Goal: Check status

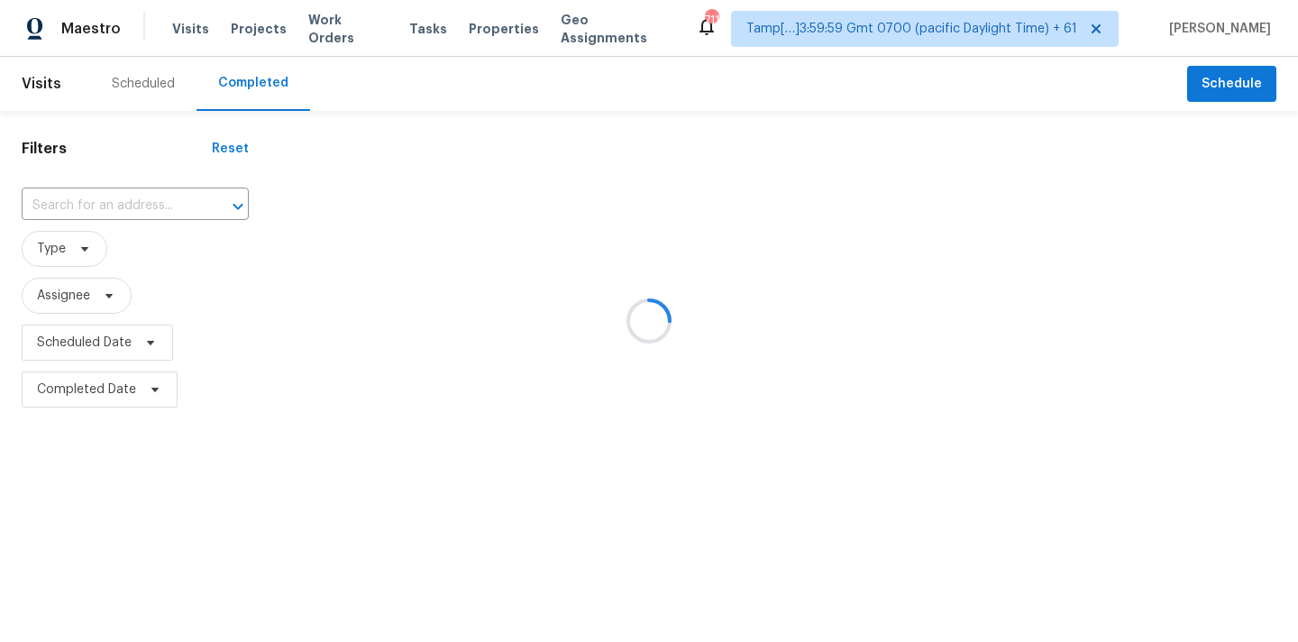
click at [87, 209] on div at bounding box center [649, 321] width 1298 height 642
click at [45, 195] on div at bounding box center [649, 321] width 1298 height 642
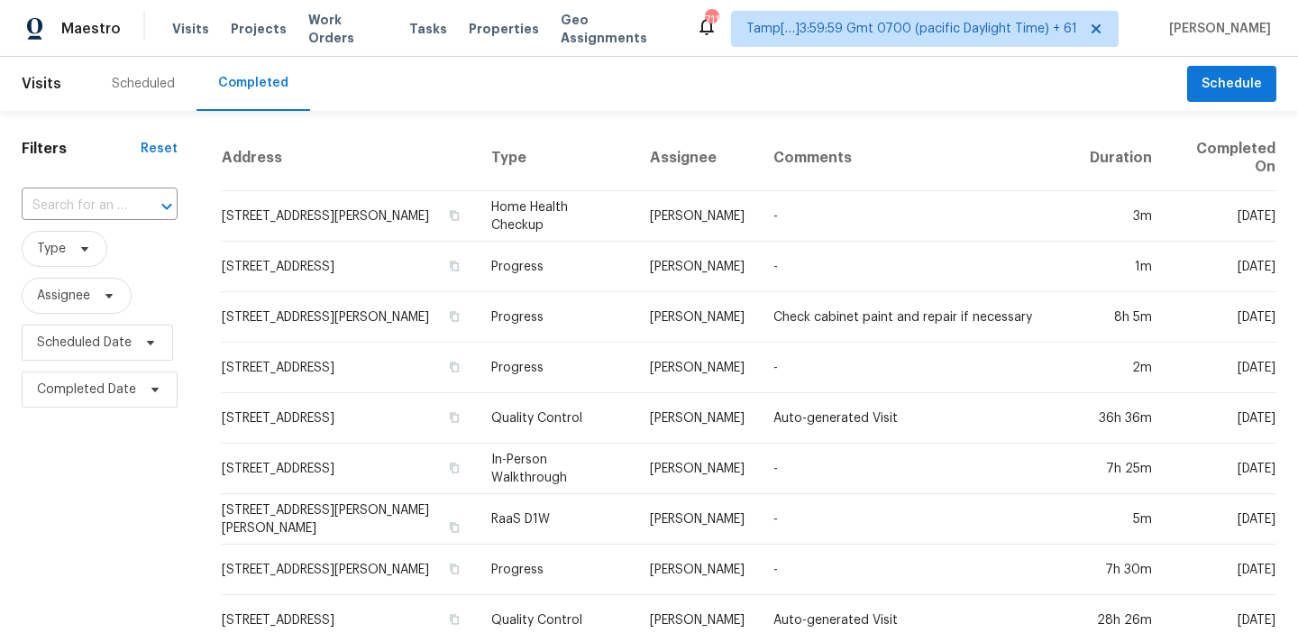
click at [94, 187] on div "​" at bounding box center [100, 206] width 156 height 39
click at [88, 206] on input "text" at bounding box center [74, 206] width 105 height 28
paste input "[STREET_ADDRESS]"
type input "[STREET_ADDRESS]"
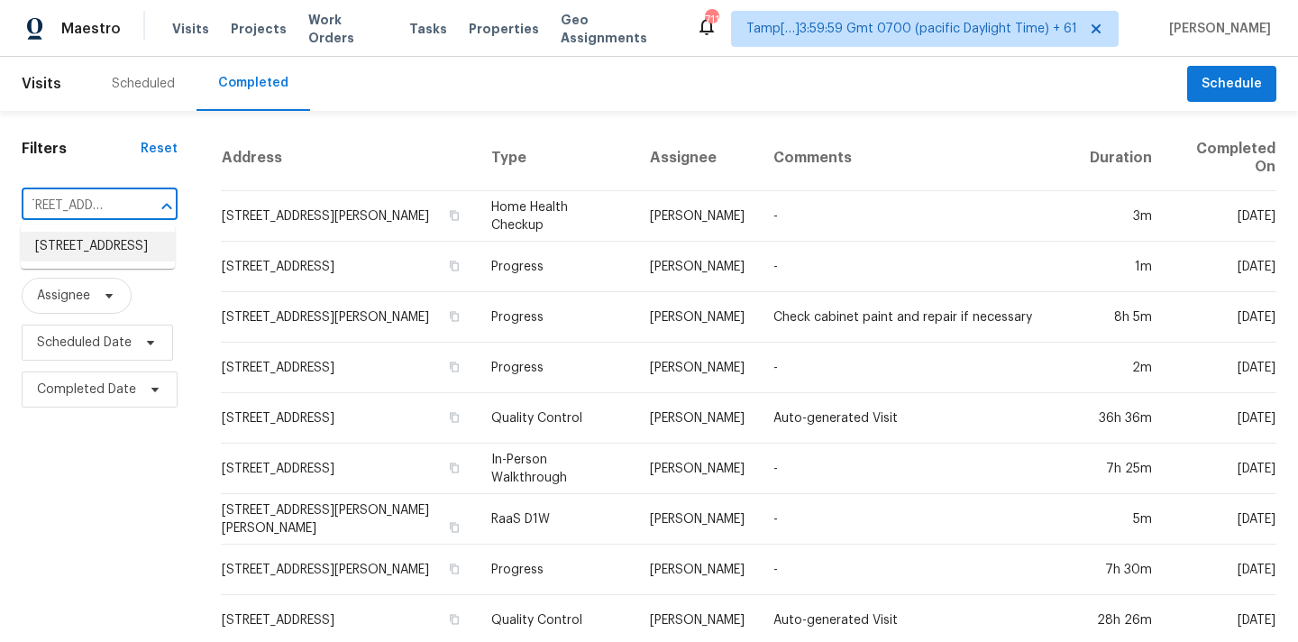
click at [88, 237] on li "[STREET_ADDRESS]" at bounding box center [98, 247] width 154 height 30
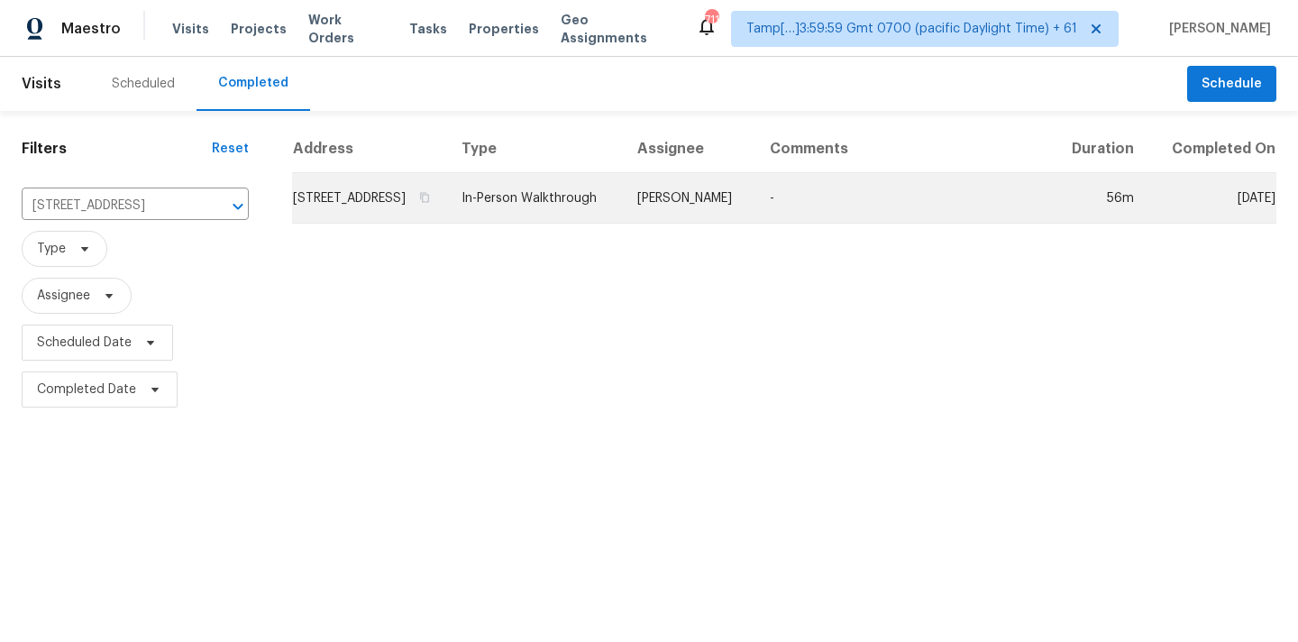
click at [604, 219] on td "In-Person Walkthrough" at bounding box center [535, 198] width 176 height 50
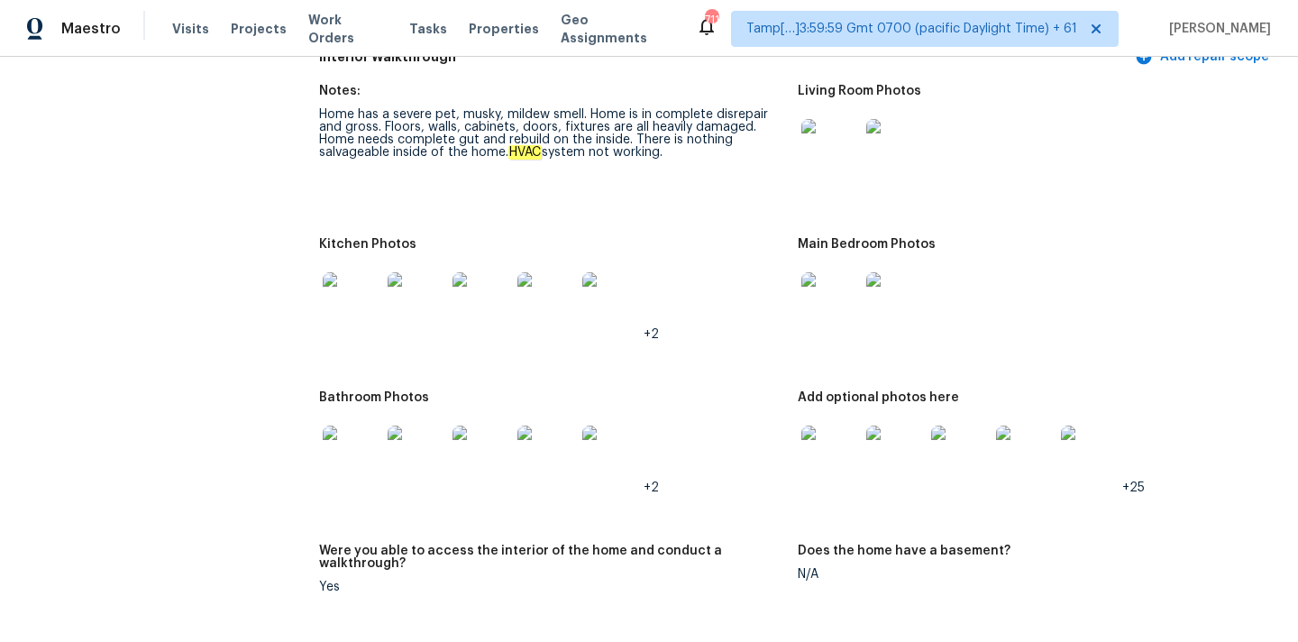
scroll to position [1916, 0]
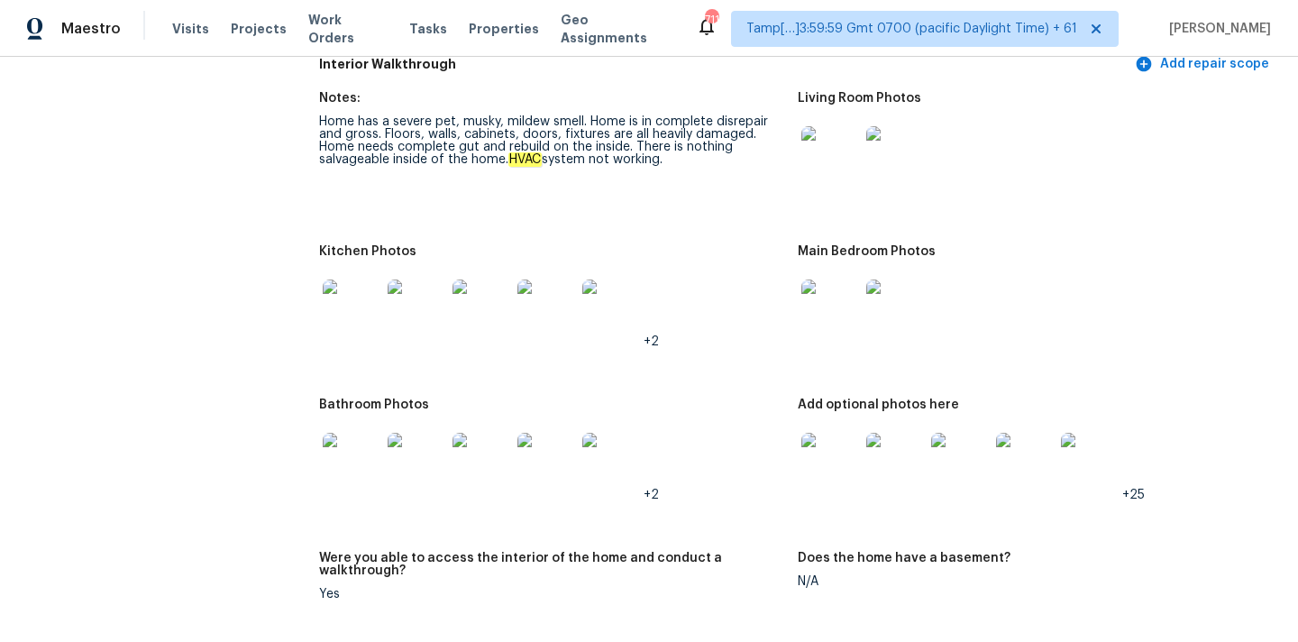
click at [833, 135] on img at bounding box center [830, 155] width 58 height 58
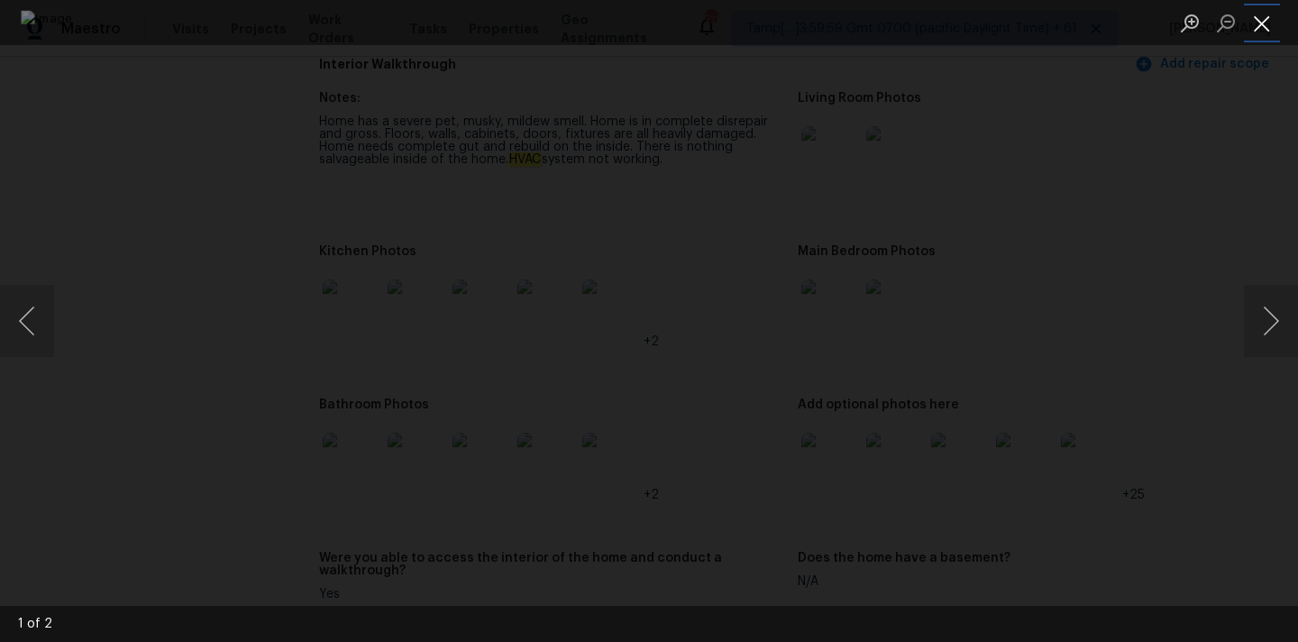
click at [1261, 32] on button "Close lightbox" at bounding box center [1261, 23] width 36 height 32
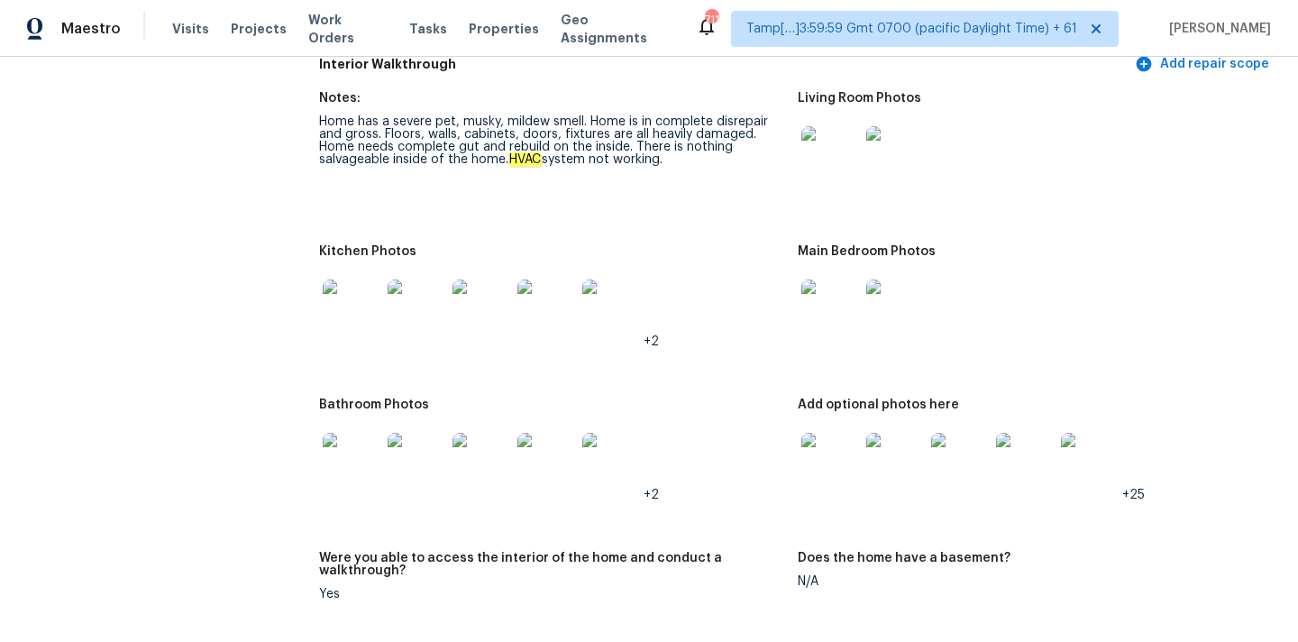
click at [828, 283] on img at bounding box center [830, 308] width 58 height 58
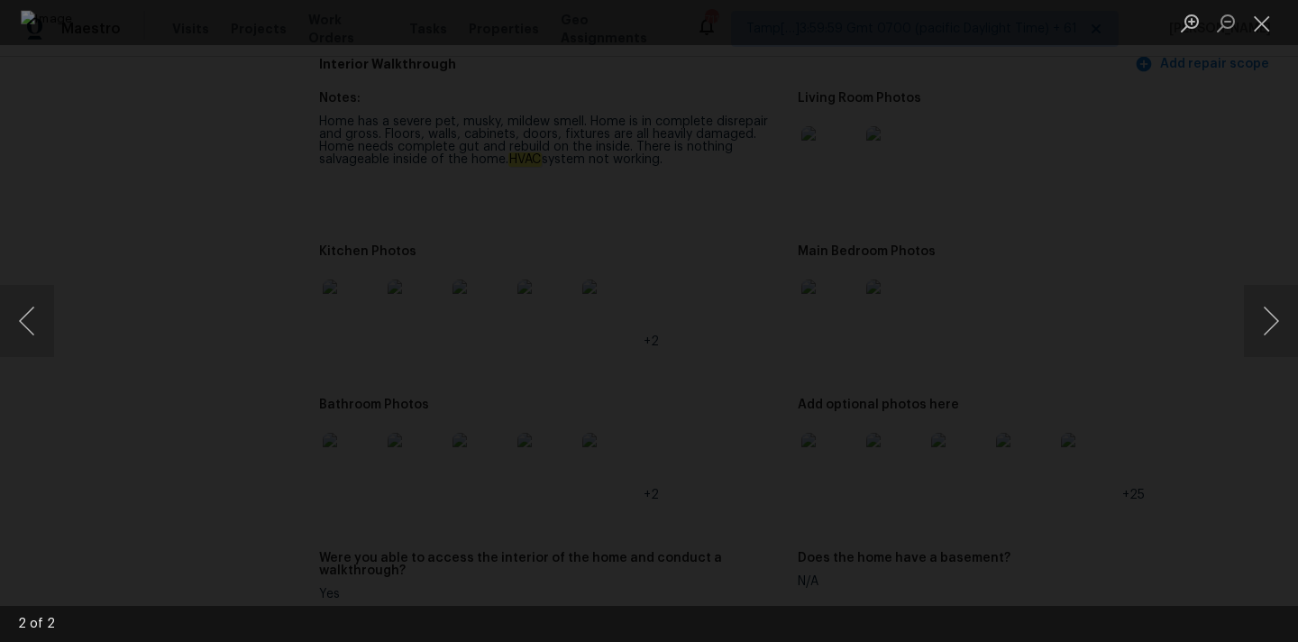
click at [1261, 41] on li "Lightbox" at bounding box center [1261, 22] width 36 height 45
click at [1261, 27] on button "Close lightbox" at bounding box center [1261, 23] width 36 height 32
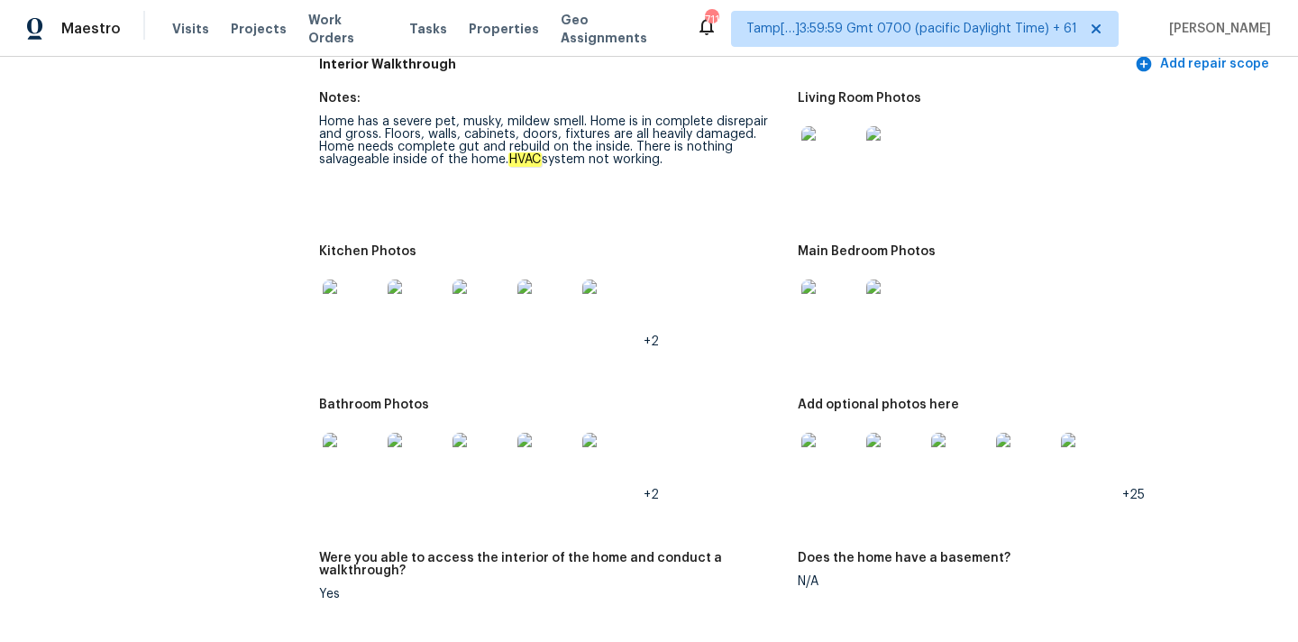
click at [363, 279] on img at bounding box center [352, 308] width 58 height 58
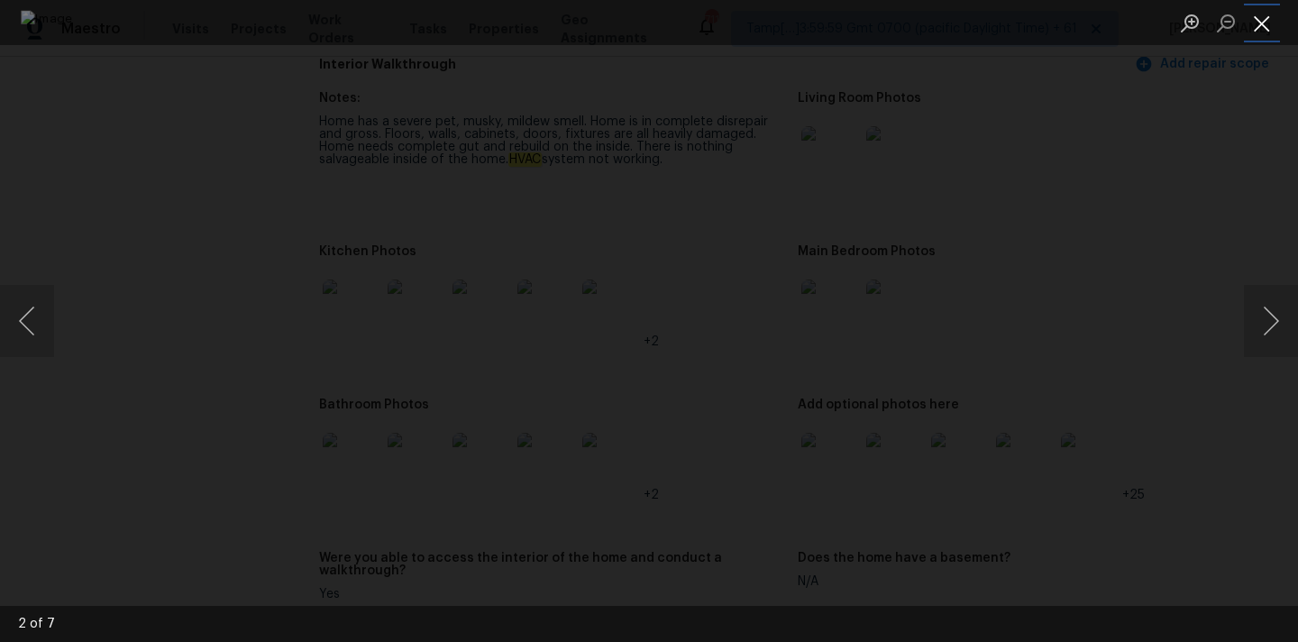
click at [1262, 18] on button "Close lightbox" at bounding box center [1261, 23] width 36 height 32
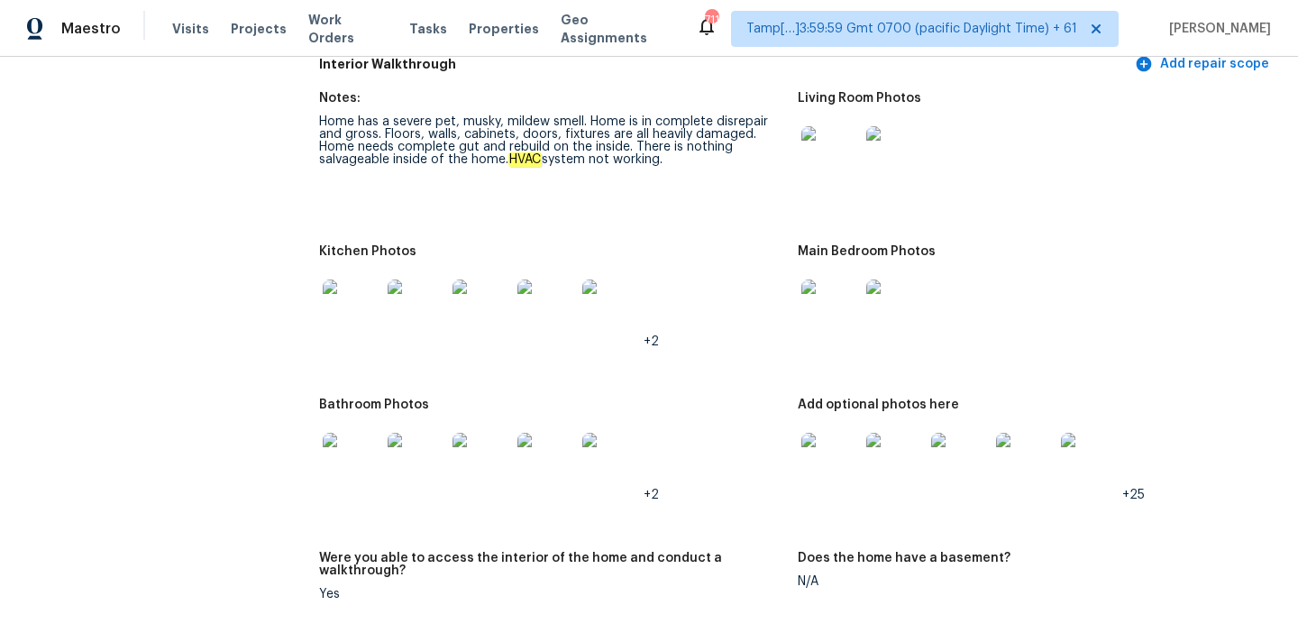
click at [341, 433] on img at bounding box center [352, 462] width 58 height 58
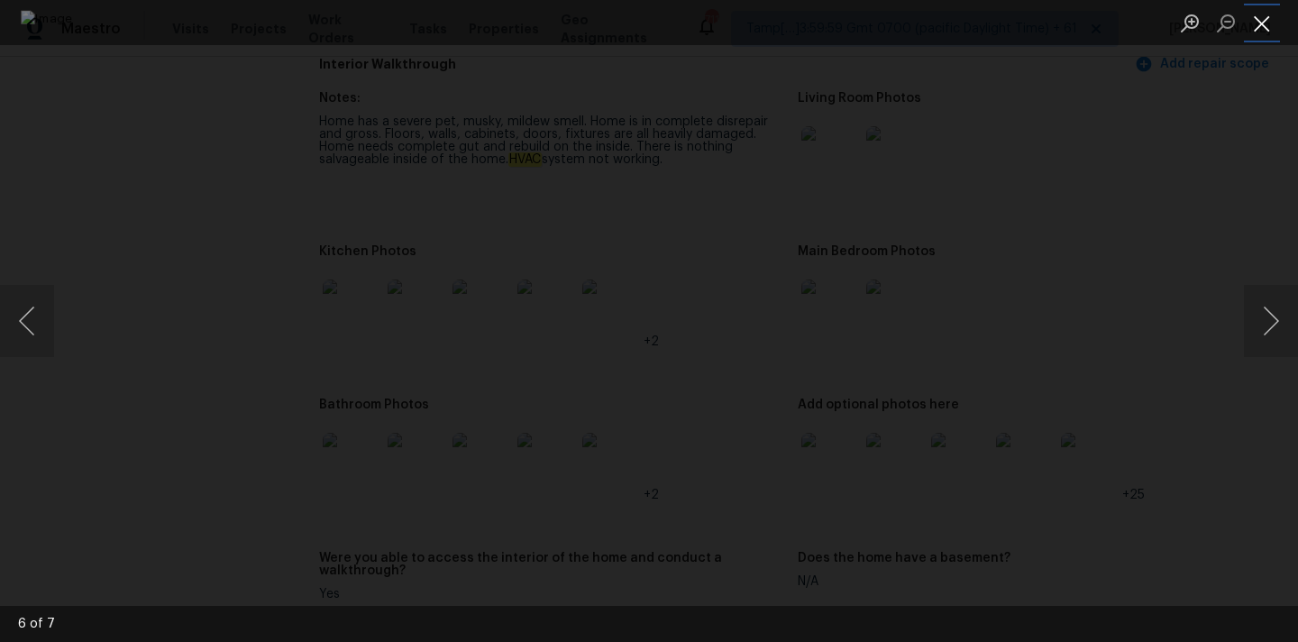
click at [1271, 24] on button "Close lightbox" at bounding box center [1261, 23] width 36 height 32
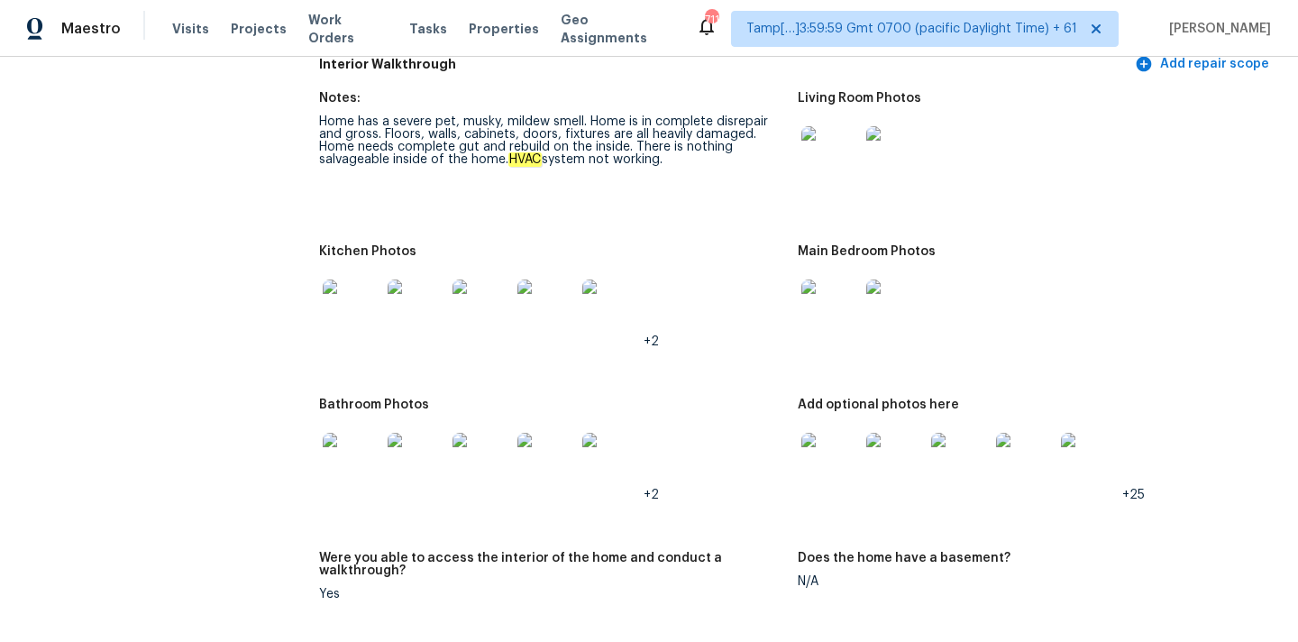
click at [828, 456] on img at bounding box center [830, 462] width 58 height 58
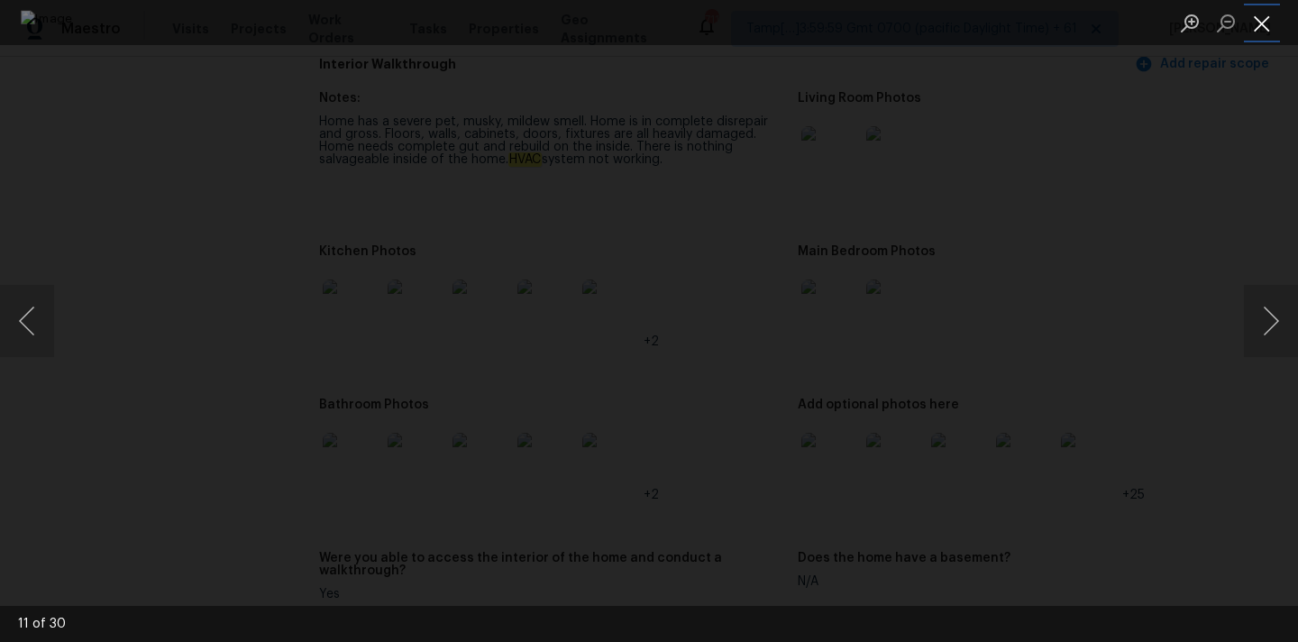
click at [1269, 30] on button "Close lightbox" at bounding box center [1261, 23] width 36 height 32
